Goal: Task Accomplishment & Management: Use online tool/utility

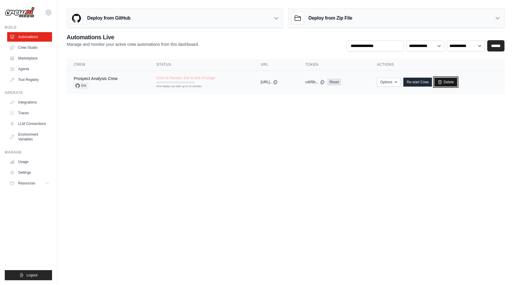
click at [455, 80] on link "Delete" at bounding box center [445, 82] width 23 height 9
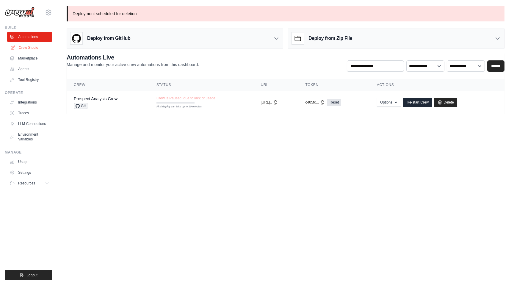
click at [29, 49] on link "Crew Studio" at bounding box center [30, 48] width 45 height 10
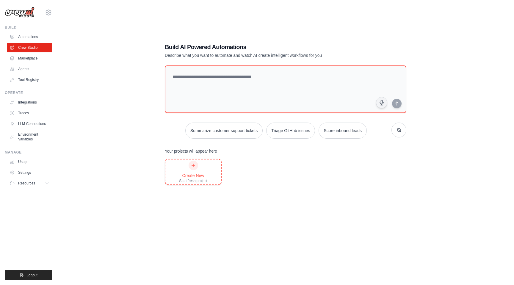
click at [198, 174] on div "Create New" at bounding box center [193, 176] width 28 height 6
click at [23, 111] on link "Traces" at bounding box center [30, 113] width 45 height 10
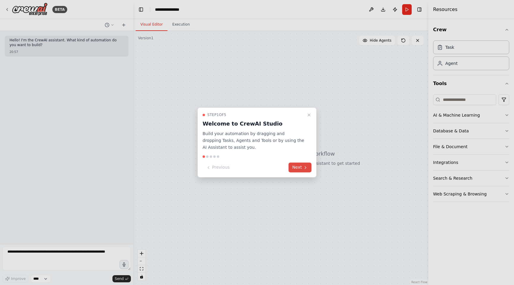
click at [299, 169] on button "Next" at bounding box center [300, 168] width 23 height 10
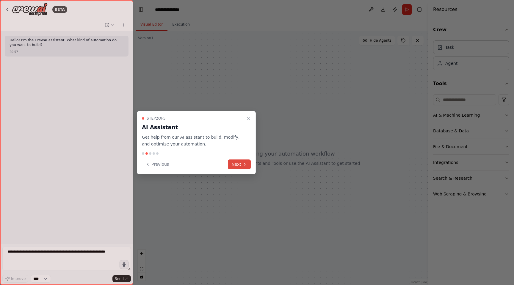
click at [239, 164] on button "Next" at bounding box center [239, 164] width 23 height 10
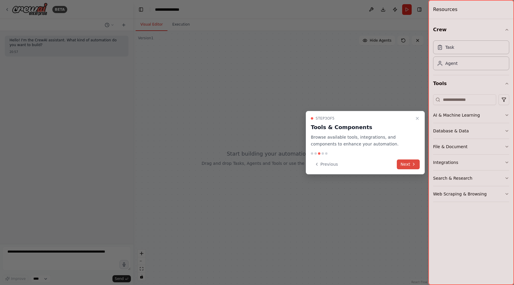
click at [405, 166] on button "Next" at bounding box center [408, 164] width 23 height 10
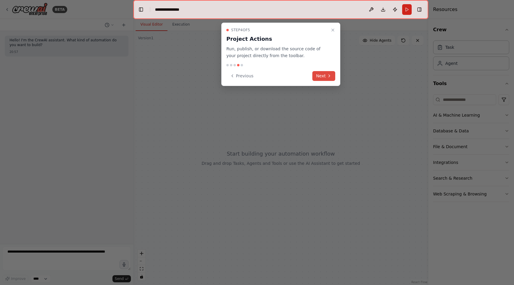
click at [321, 78] on button "Next" at bounding box center [323, 76] width 23 height 10
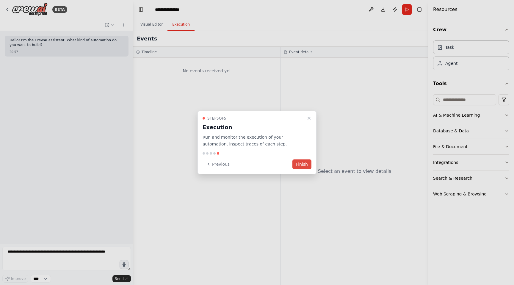
click at [304, 165] on button "Finish" at bounding box center [301, 164] width 19 height 10
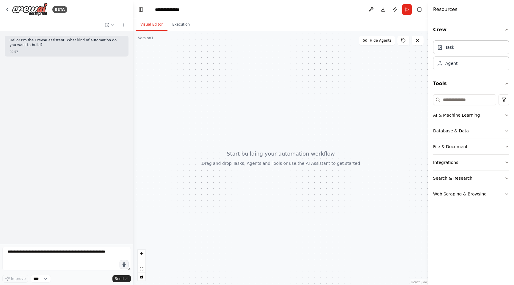
click at [504, 116] on icon "button" at bounding box center [506, 115] width 5 height 5
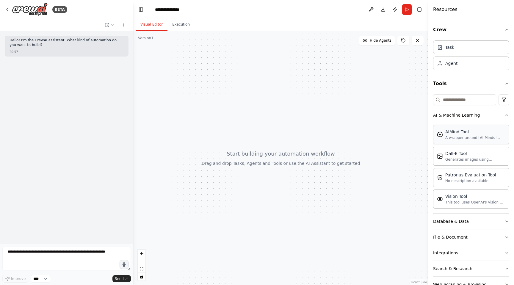
click at [475, 132] on div "AIMind Tool" at bounding box center [475, 132] width 60 height 6
click at [223, 95] on div at bounding box center [280, 158] width 295 height 254
click at [451, 46] on div "Task" at bounding box center [449, 47] width 9 height 6
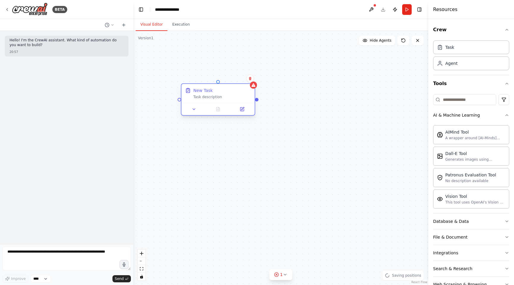
drag, startPoint x: 263, startPoint y: 109, endPoint x: 222, endPoint y: 98, distance: 42.6
click at [222, 98] on div "Task description" at bounding box center [222, 97] width 58 height 5
drag, startPoint x: 364, startPoint y: 78, endPoint x: 325, endPoint y: 83, distance: 40.2
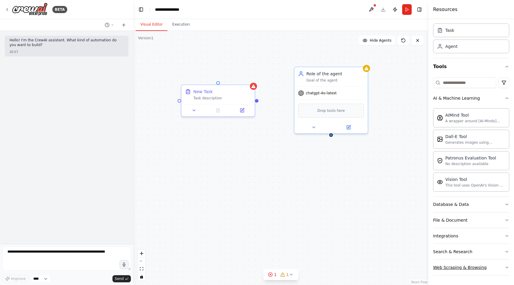
click at [461, 267] on div "Web Scraping & Browsing" at bounding box center [460, 267] width 54 height 6
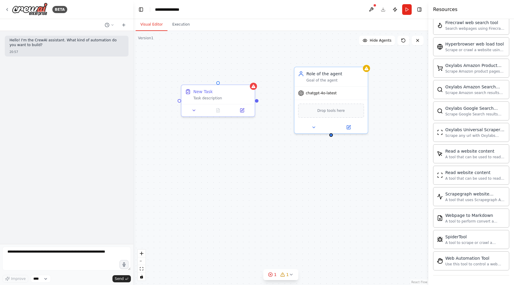
scroll to position [339, 0]
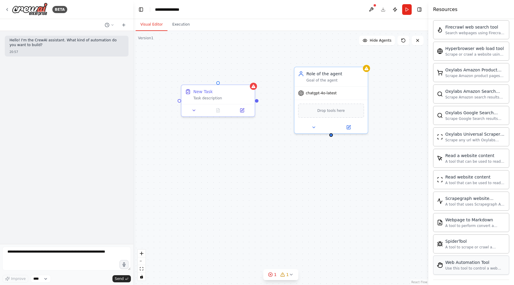
click at [466, 265] on div "Web Automation Tool" at bounding box center [475, 262] width 60 height 6
click at [335, 113] on img at bounding box center [336, 111] width 7 height 7
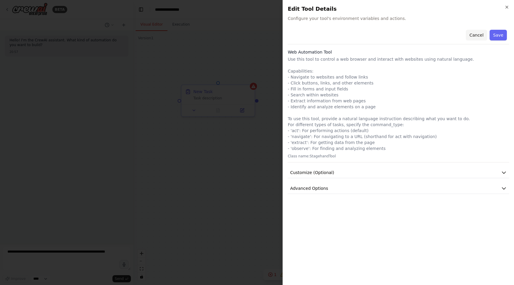
click at [481, 36] on button "Cancel" at bounding box center [476, 35] width 21 height 11
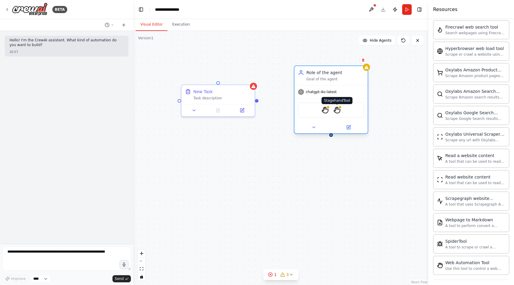
click at [339, 110] on img at bounding box center [336, 109] width 7 height 7
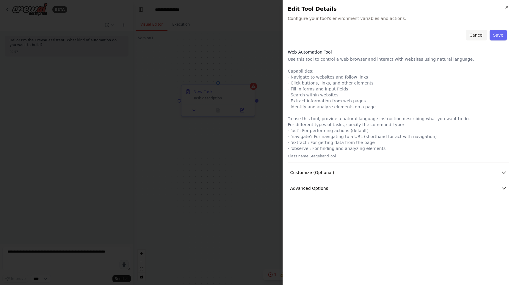
click at [473, 35] on button "Cancel" at bounding box center [476, 35] width 21 height 11
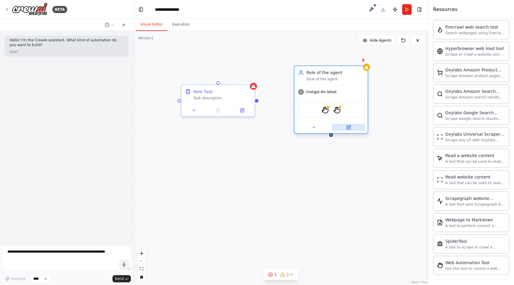
click at [347, 129] on icon at bounding box center [349, 128] width 4 height 4
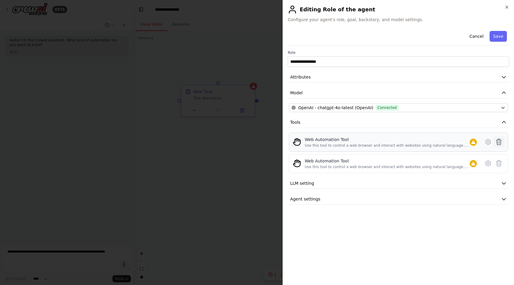
click at [499, 141] on icon at bounding box center [498, 141] width 7 height 7
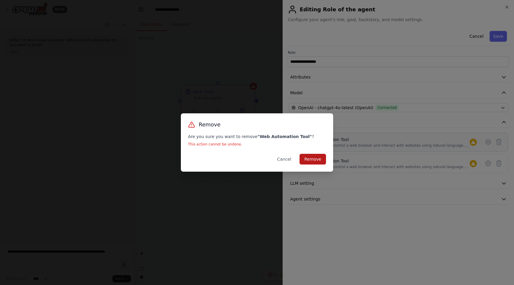
click at [308, 159] on button "Remove" at bounding box center [313, 159] width 26 height 11
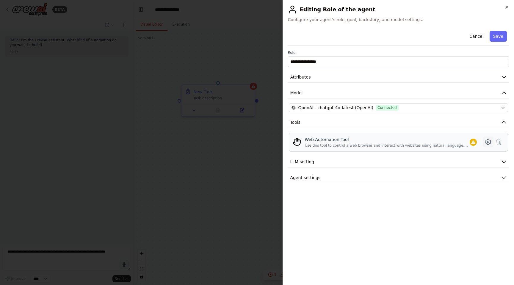
click at [490, 144] on icon at bounding box center [488, 141] width 7 height 7
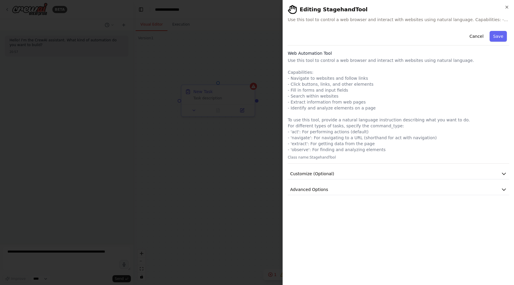
click at [365, 118] on p "Use this tool to control a web browser and interact with websites using natural…" at bounding box center [399, 104] width 222 height 95
click at [505, 172] on icon "button" at bounding box center [504, 174] width 6 height 6
click at [497, 18] on span "Use this tool to control a web browser and interact with websites using natural…" at bounding box center [399, 20] width 222 height 6
click at [506, 8] on icon "button" at bounding box center [506, 7] width 5 height 5
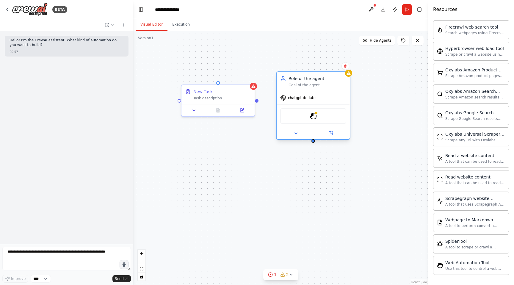
drag, startPoint x: 339, startPoint y: 71, endPoint x: 324, endPoint y: 75, distance: 16.3
click at [324, 75] on div "Role of the agent Goal of the agent" at bounding box center [313, 81] width 73 height 19
click at [22, 8] on img at bounding box center [30, 9] width 36 height 13
